Goal: Task Accomplishment & Management: Manage account settings

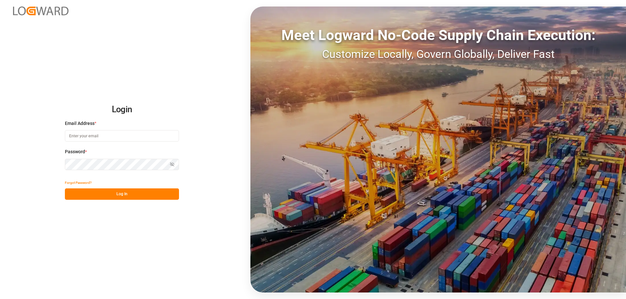
click at [106, 138] on input at bounding box center [122, 135] width 114 height 11
type input "[EMAIL_ADDRESS][DOMAIN_NAME]"
click at [144, 197] on button "Log In" at bounding box center [122, 194] width 114 height 11
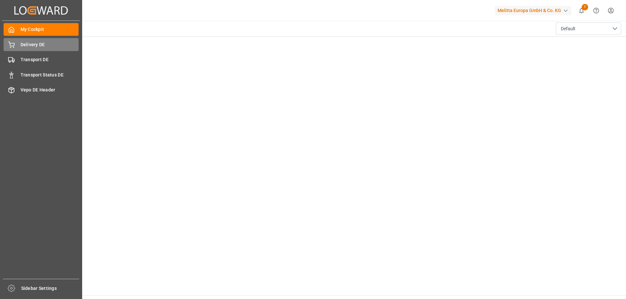
click at [28, 49] on div "Delivery DE Delivery DE" at bounding box center [41, 44] width 75 height 13
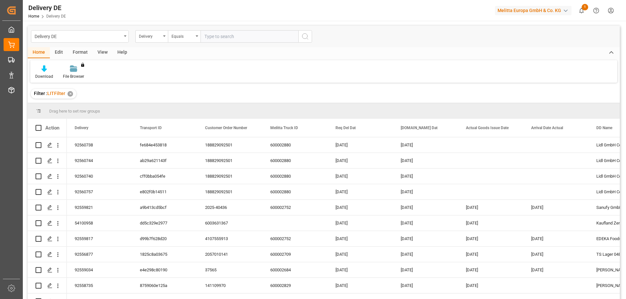
click at [230, 39] on input "text" at bounding box center [249, 36] width 98 height 12
click at [223, 37] on input "text" at bounding box center [249, 36] width 98 height 12
click at [216, 36] on input "text" at bounding box center [249, 36] width 98 height 12
click at [215, 34] on input "text" at bounding box center [249, 36] width 98 height 12
type input "92538876"
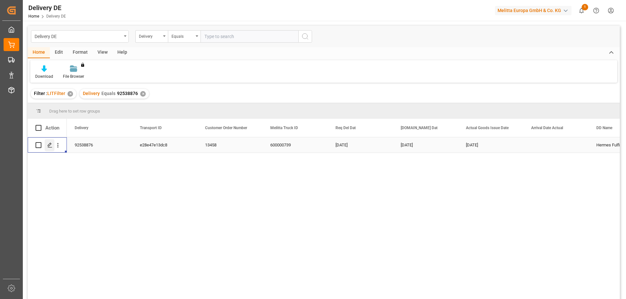
click at [50, 144] on icon "Press SPACE to select this row." at bounding box center [49, 145] width 5 height 5
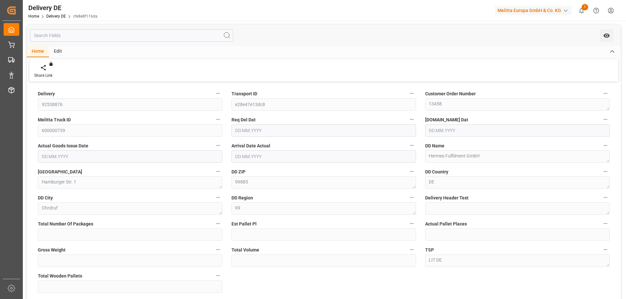
type input "1"
type input "44.148"
type input "324.24"
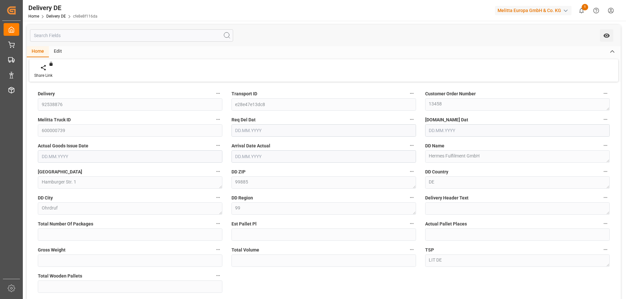
type input "1"
type input "0"
type input "[DATE]"
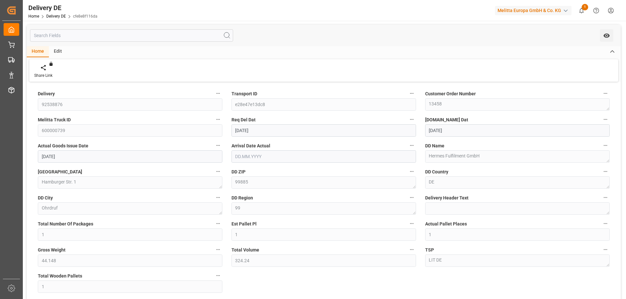
type input "[DATE]"
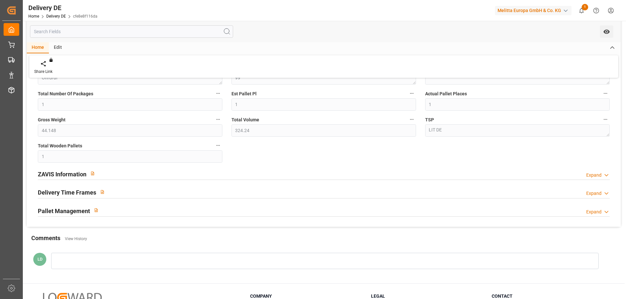
scroll to position [189, 0]
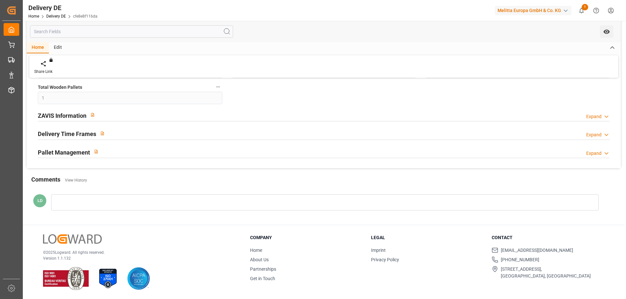
click at [54, 152] on h2 "Pallet Management" at bounding box center [64, 152] width 52 height 9
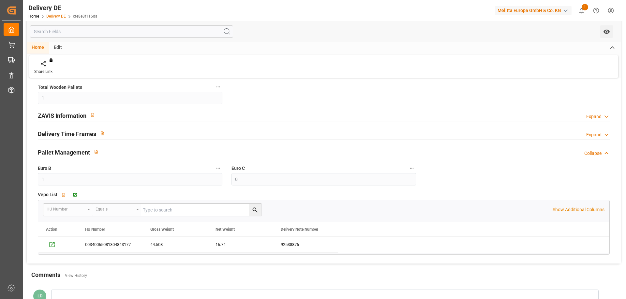
click at [55, 15] on link "Delivery DE" at bounding box center [56, 16] width 20 height 5
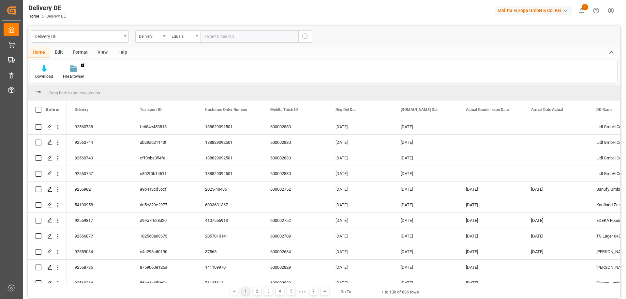
click at [222, 36] on input "text" at bounding box center [249, 36] width 98 height 12
type input "92538049"
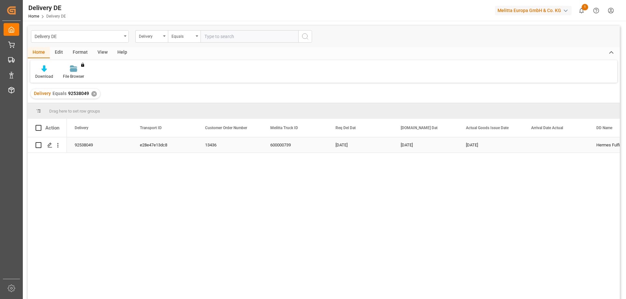
click at [88, 145] on div "92538049" at bounding box center [99, 145] width 65 height 15
click at [49, 147] on polygon "Press SPACE to select this row." at bounding box center [49, 144] width 3 height 3
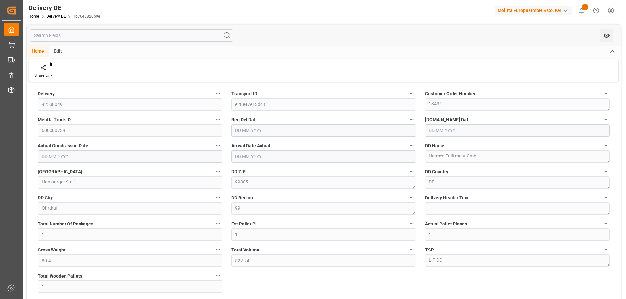
type input "1"
type input "80.4"
type input "522.24"
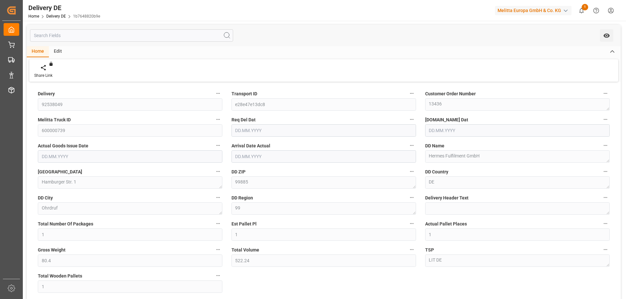
type input "1"
type input "0"
type input "[DATE]"
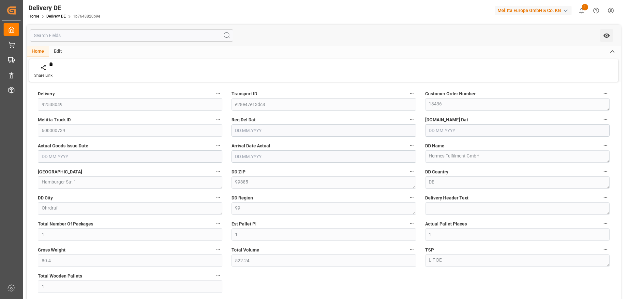
type input "[DATE]"
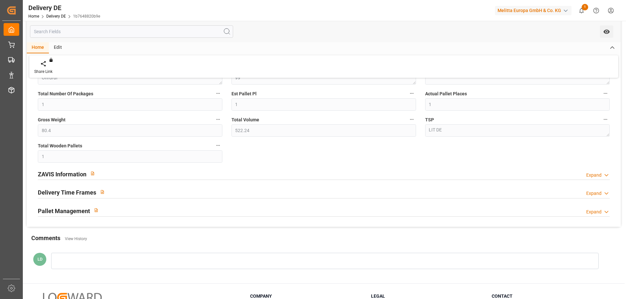
scroll to position [189, 0]
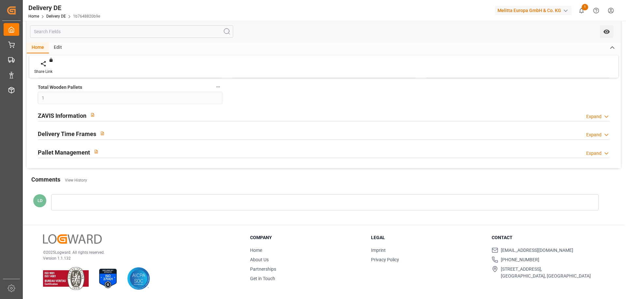
click at [39, 147] on div "Pallet Management" at bounding box center [70, 152] width 65 height 12
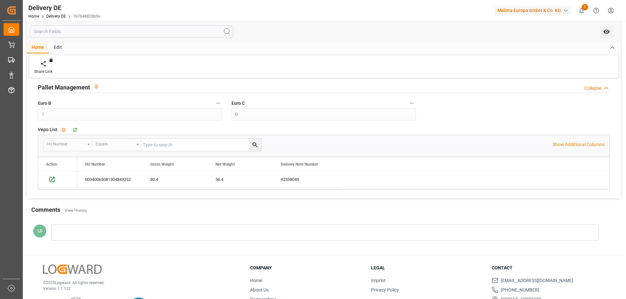
scroll to position [124, 0]
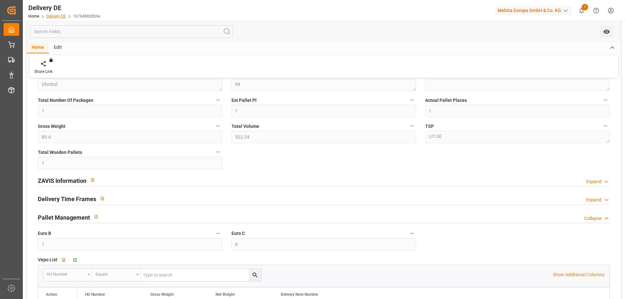
click at [56, 14] on link "Delivery DE" at bounding box center [56, 16] width 20 height 5
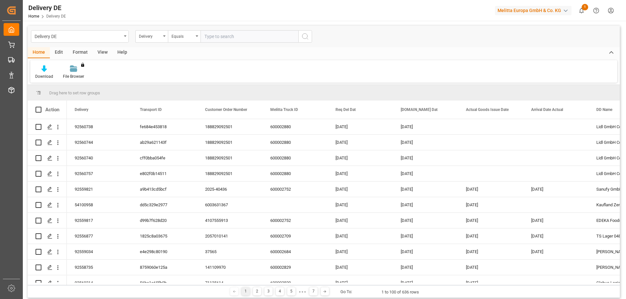
click at [216, 34] on input "text" at bounding box center [249, 36] width 98 height 12
type input "92538049"
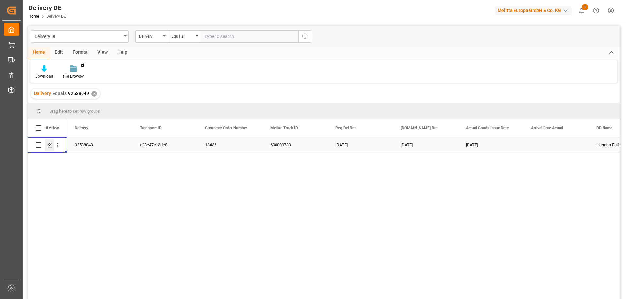
click at [47, 147] on div "Press SPACE to select this row." at bounding box center [50, 145] width 10 height 12
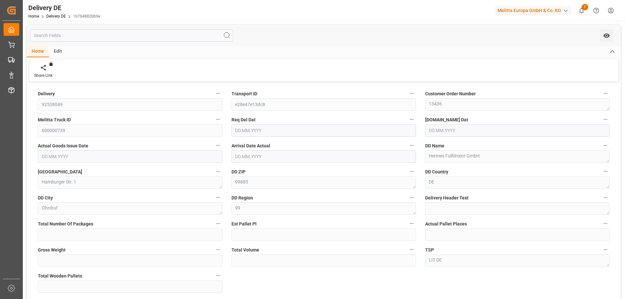
type input "1"
type input "80.4"
type input "522.24"
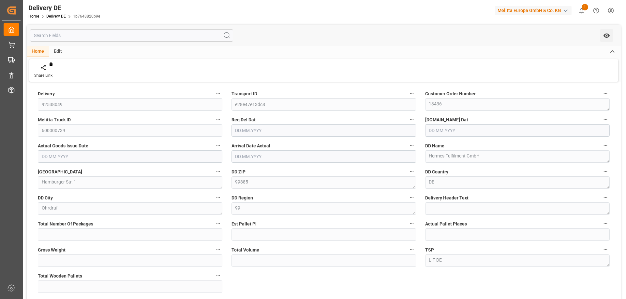
type input "1"
type input "[DATE]"
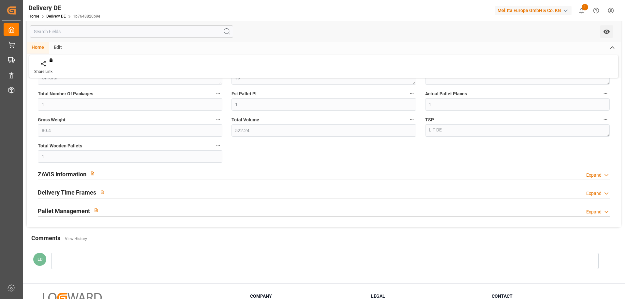
scroll to position [189, 0]
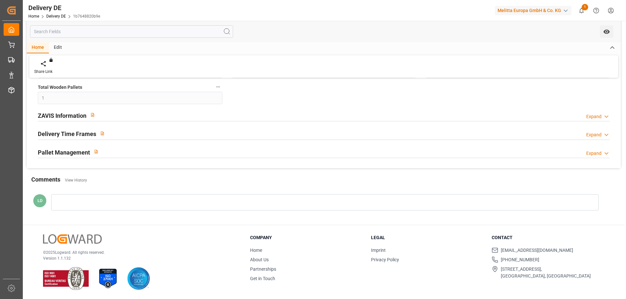
click at [56, 151] on h2 "Pallet Management" at bounding box center [64, 152] width 52 height 9
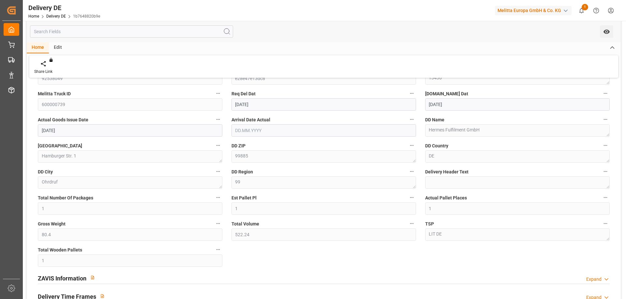
scroll to position [0, 0]
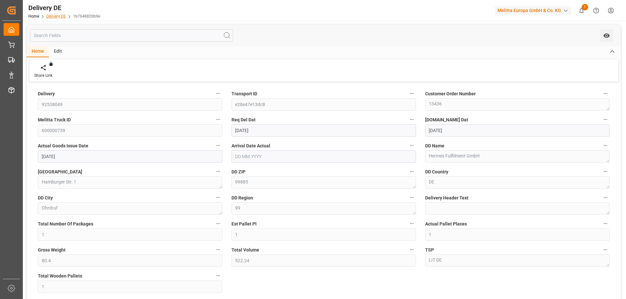
click at [52, 15] on link "Delivery DE" at bounding box center [56, 16] width 20 height 5
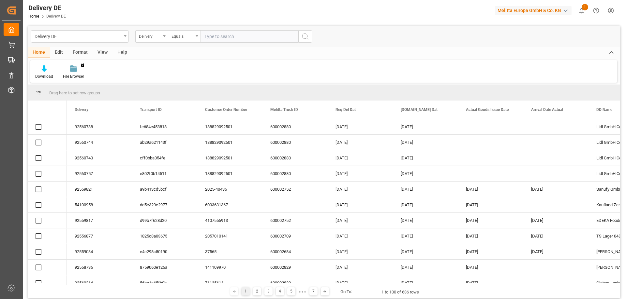
click at [222, 36] on input "text" at bounding box center [249, 36] width 98 height 12
type input "92538051"
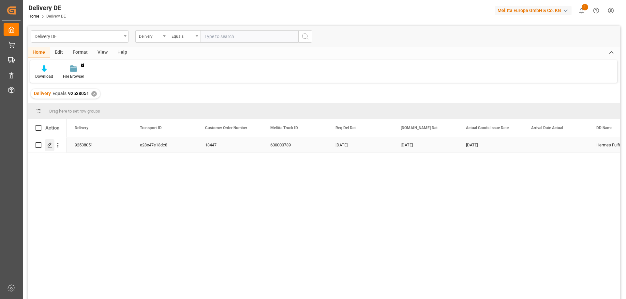
click at [49, 145] on icon "Press SPACE to select this row." at bounding box center [49, 145] width 5 height 5
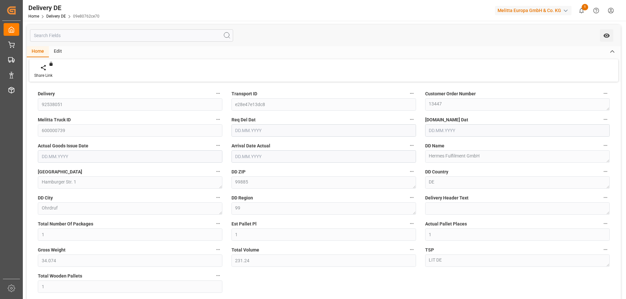
type input "[DATE]"
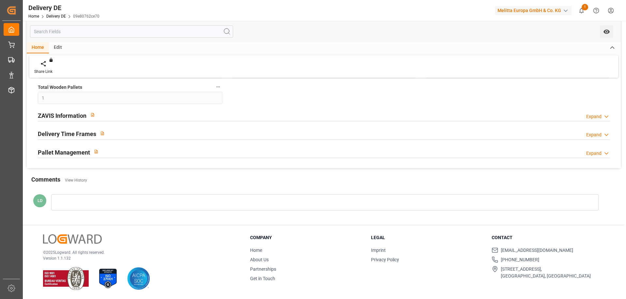
click at [60, 152] on h2 "Pallet Management" at bounding box center [64, 152] width 52 height 9
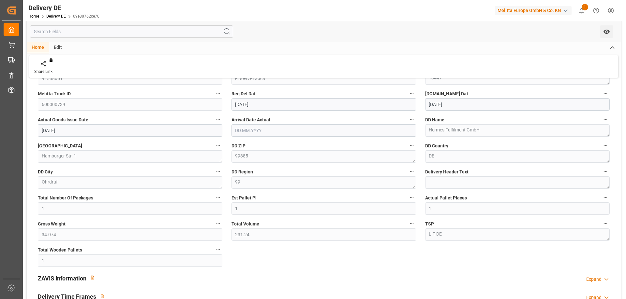
scroll to position [0, 0]
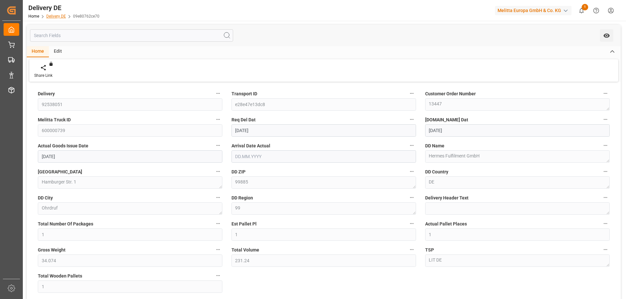
click at [61, 18] on link "Delivery DE" at bounding box center [56, 16] width 20 height 5
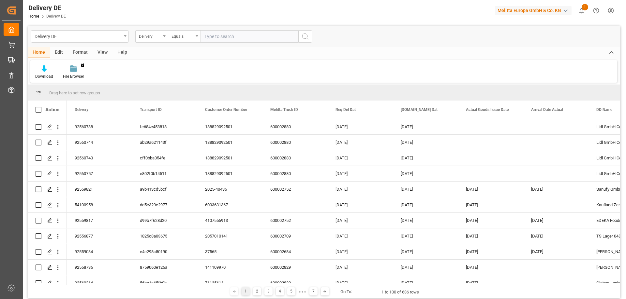
click at [214, 36] on input "text" at bounding box center [249, 36] width 98 height 12
type input "92536602"
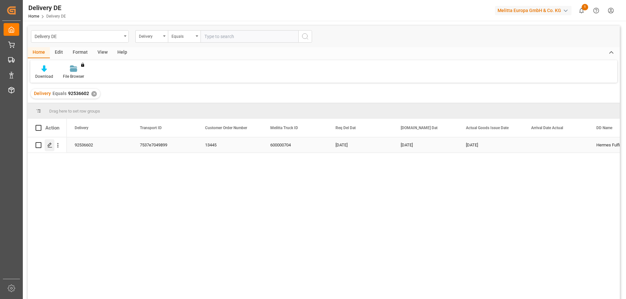
click at [46, 146] on div "Press SPACE to select this row." at bounding box center [50, 145] width 10 height 12
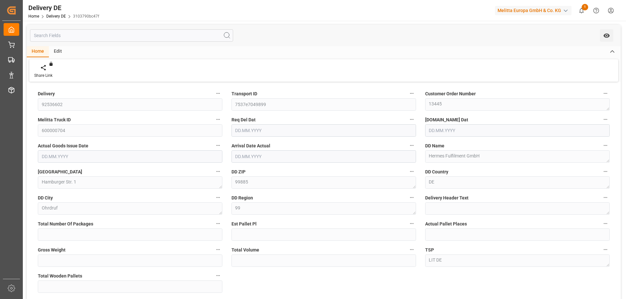
type input "1"
type input "49.512"
type input "371.04"
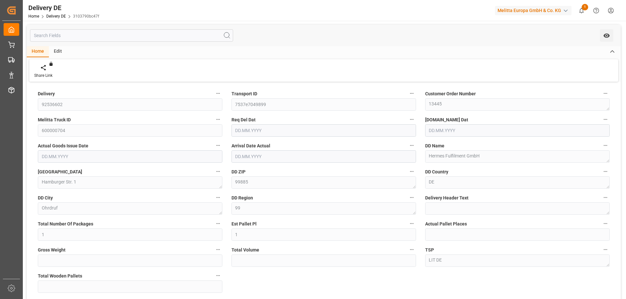
type input "1"
type input "0"
type input "[DATE]"
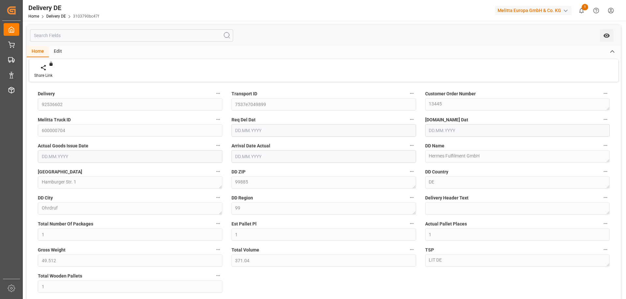
type input "[DATE]"
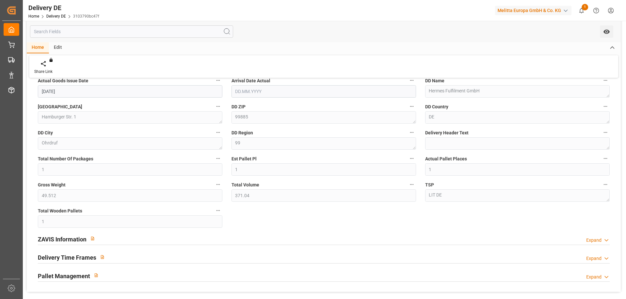
scroll to position [189, 0]
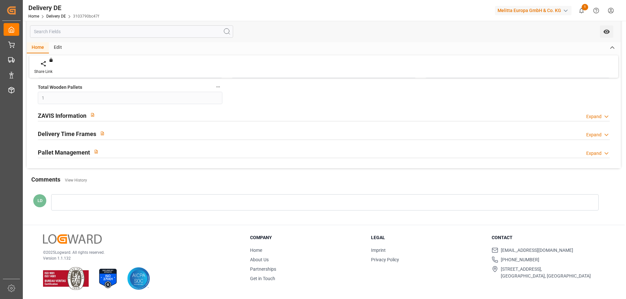
click at [69, 153] on h2 "Pallet Management" at bounding box center [64, 152] width 52 height 9
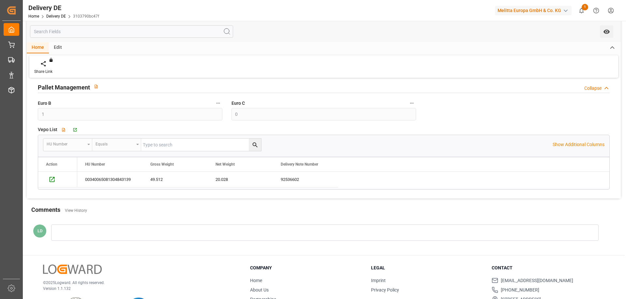
scroll to position [284, 0]
